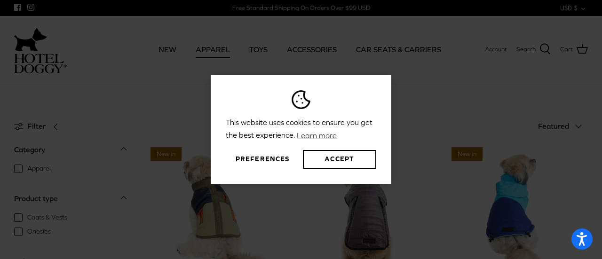
click at [253, 164] on button "Preferences" at bounding box center [262, 159] width 73 height 19
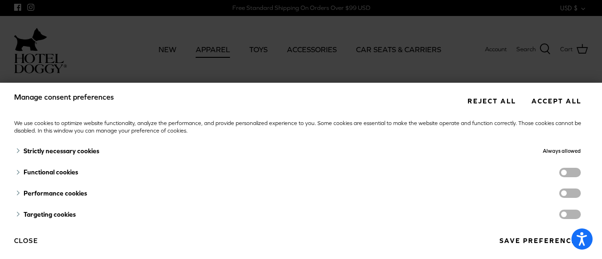
click at [492, 109] on button "Reject all" at bounding box center [491, 100] width 62 height 17
click at [474, 99] on button "Reject all" at bounding box center [491, 100] width 62 height 17
click at [26, 244] on button "Close" at bounding box center [26, 241] width 24 height 16
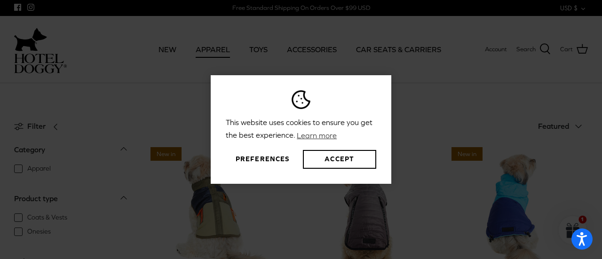
click at [278, 158] on button "Preferences" at bounding box center [262, 159] width 73 height 19
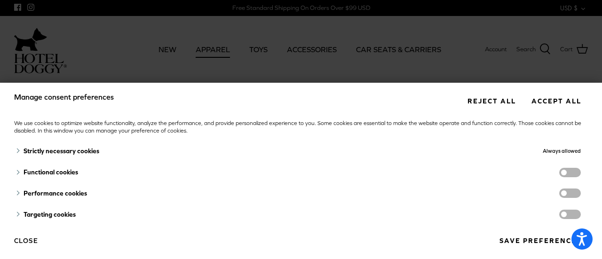
click at [483, 100] on button "Reject all" at bounding box center [491, 100] width 62 height 17
click at [548, 242] on button "Save preferences" at bounding box center [539, 240] width 95 height 17
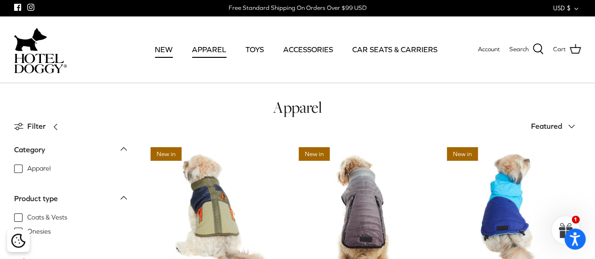
click at [171, 50] on link "NEW" at bounding box center [163, 49] width 35 height 32
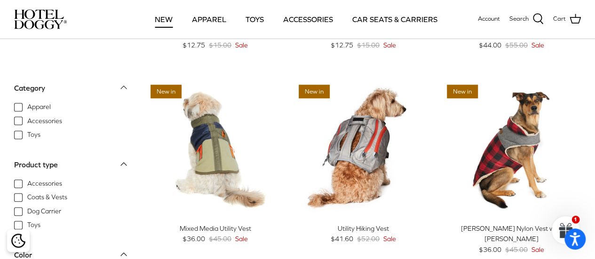
scroll to position [423, 0]
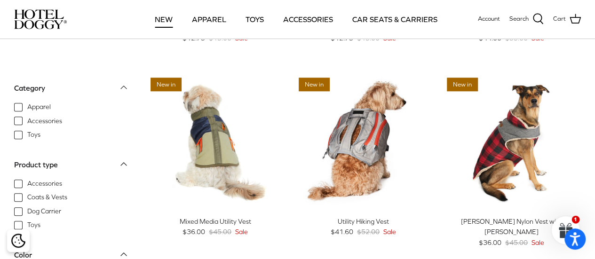
click at [27, 122] on span "Accessories" at bounding box center [44, 121] width 35 height 9
click at [26, 117] on input "Accessories" at bounding box center [26, 116] width 1 height 1
checkbox input "true"
click at [27, 109] on span "Apparel" at bounding box center [39, 106] width 24 height 9
click at [26, 103] on input "Apparel" at bounding box center [26, 102] width 1 height 1
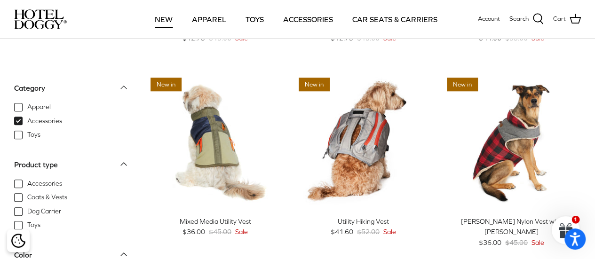
checkbox input "true"
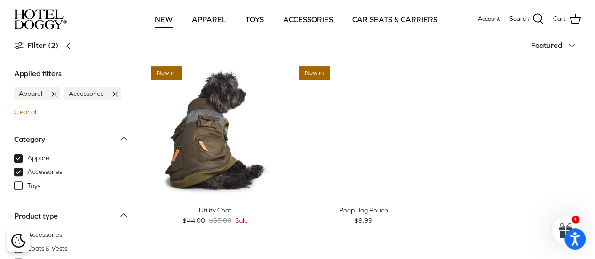
scroll to position [1, 0]
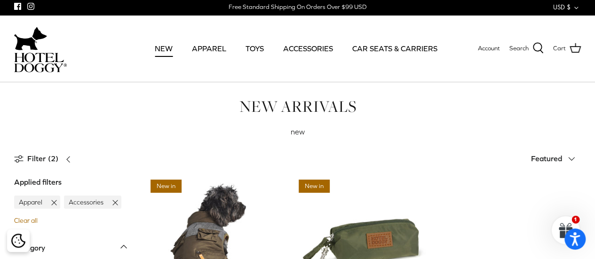
click at [19, 61] on img at bounding box center [40, 63] width 53 height 20
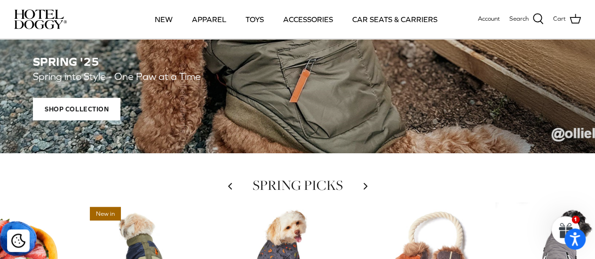
scroll to position [235, 0]
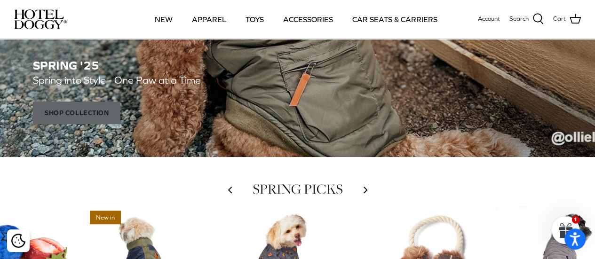
click at [87, 116] on span "Shop Collection" at bounding box center [76, 113] width 87 height 23
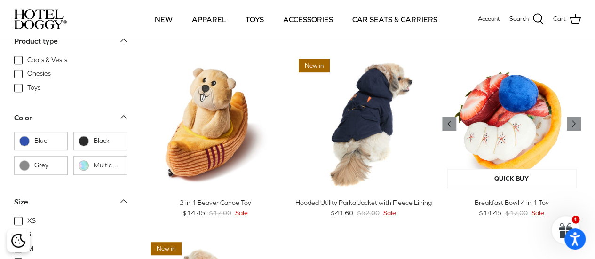
scroll to position [188, 0]
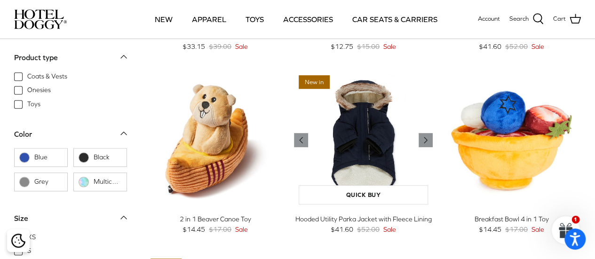
click at [369, 143] on img "Hooded Utility Parka Jacket with Fleece Lining" at bounding box center [363, 140] width 139 height 139
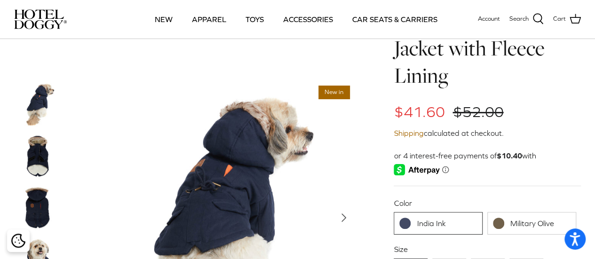
scroll to position [94, 0]
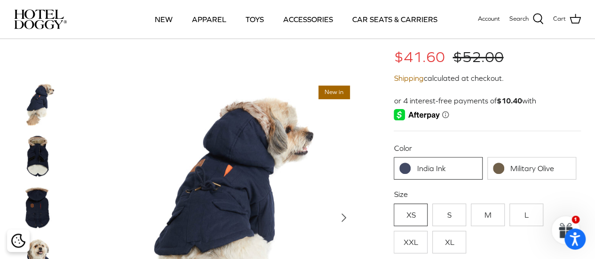
click at [53, 209] on img at bounding box center [37, 207] width 47 height 47
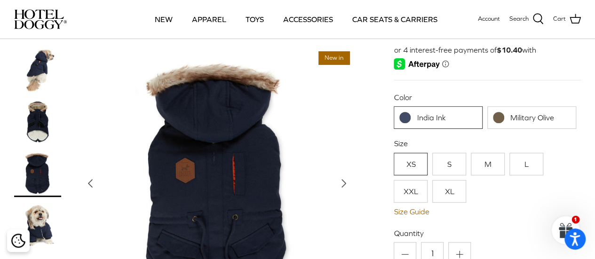
scroll to position [235, 0]
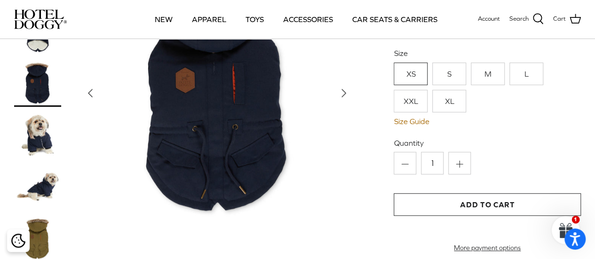
click at [47, 152] on img at bounding box center [37, 134] width 47 height 47
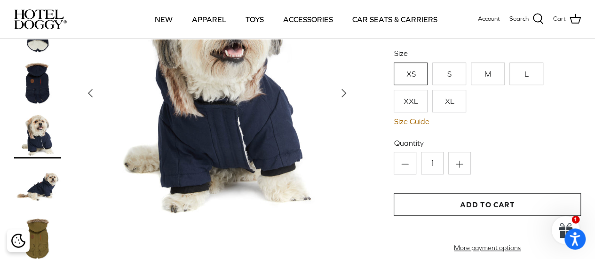
click at [45, 196] on img at bounding box center [37, 186] width 47 height 47
